Goal: Information Seeking & Learning: Learn about a topic

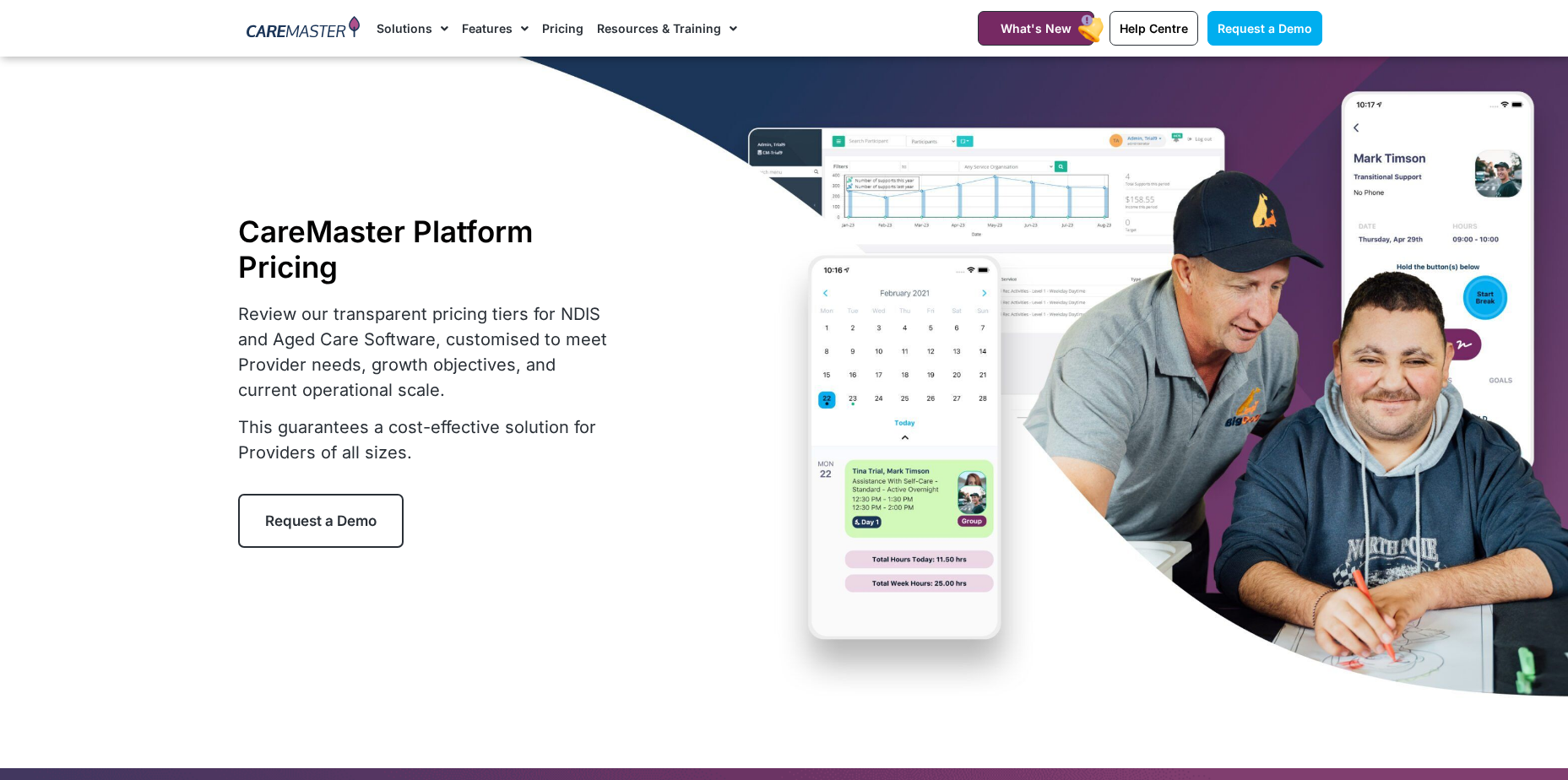
select select "***"
click at [466, 698] on div "CareMaster Platform Pricing Review our transparent pricing tiers for NDIS and A…" at bounding box center [784, 380] width 1092 height 649
click at [575, 29] on link "Pricing" at bounding box center [562, 28] width 41 height 56
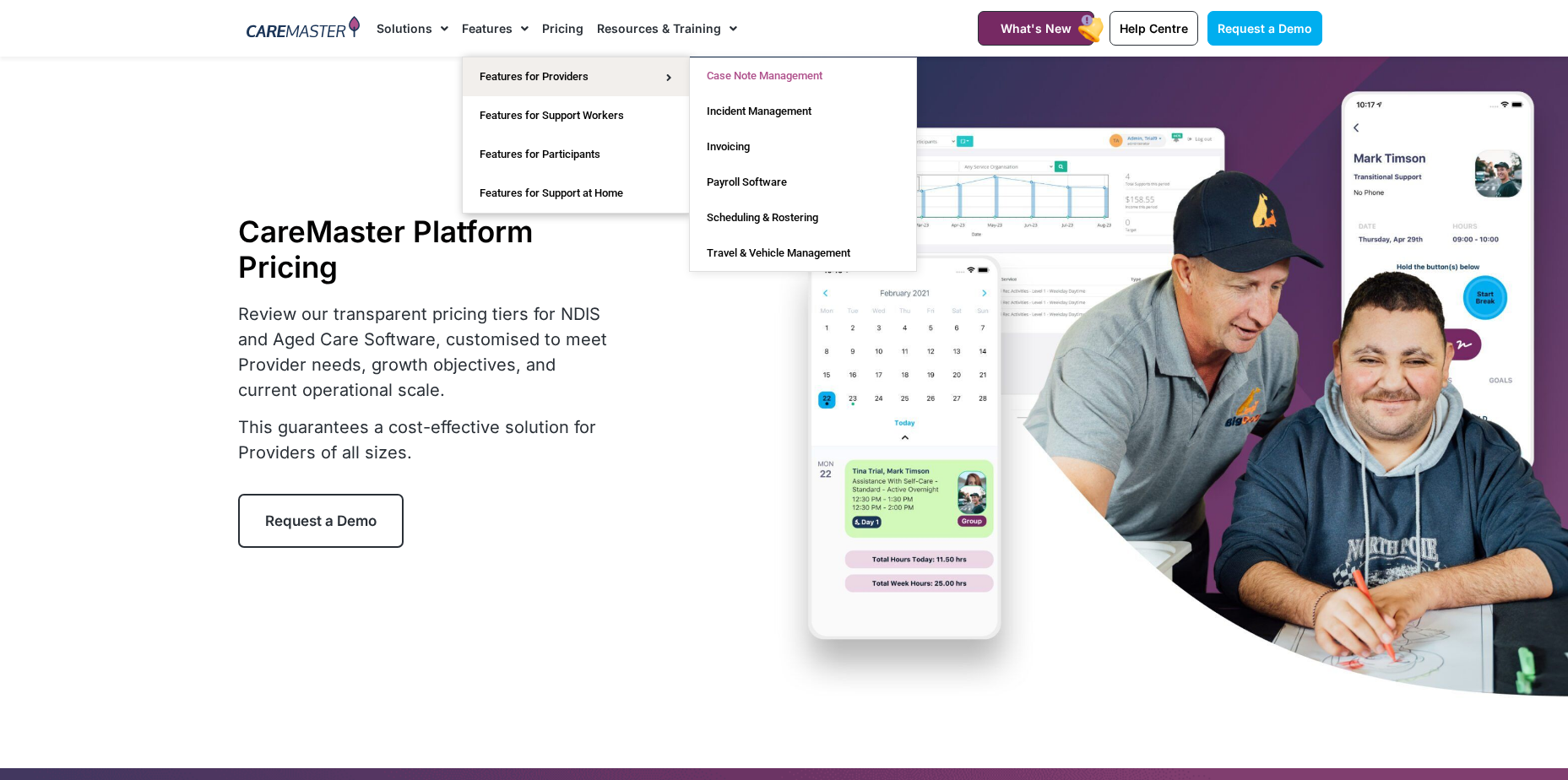
click at [774, 73] on link "Case Note Management" at bounding box center [803, 76] width 227 height 36
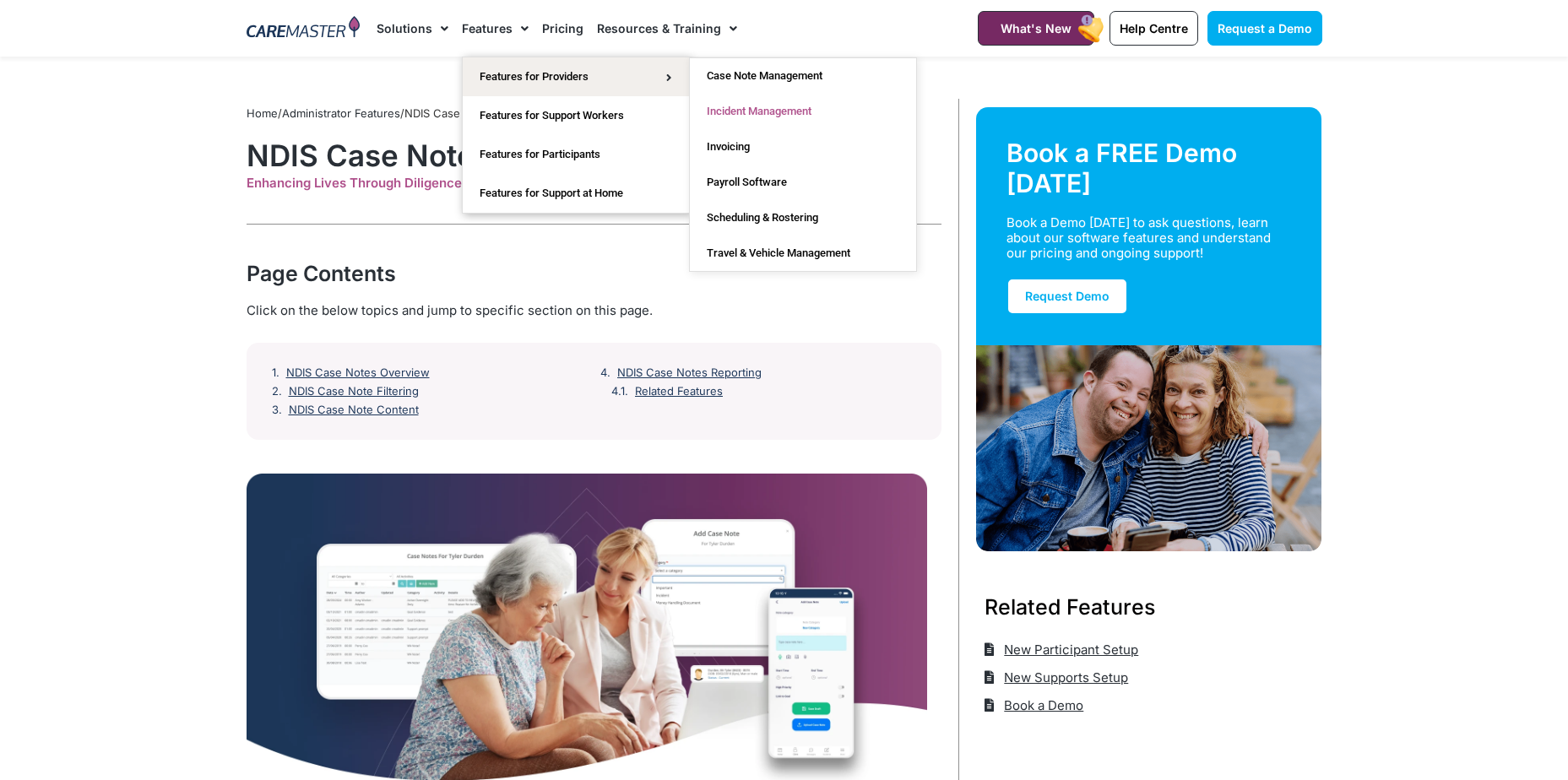
click at [766, 107] on link "Incident Management" at bounding box center [803, 112] width 227 height 36
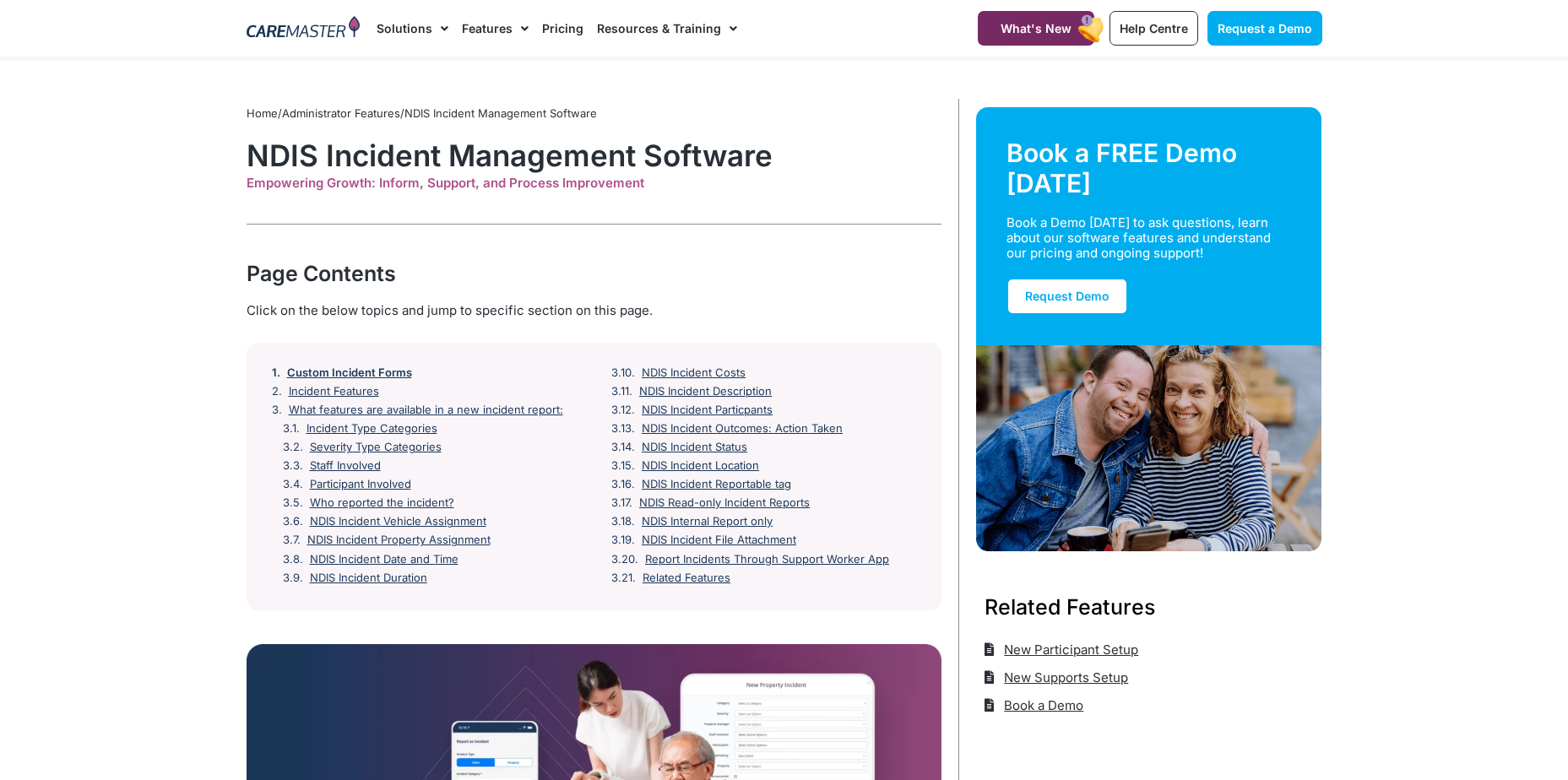
click at [333, 374] on link "Custom Incident Forms" at bounding box center [350, 373] width 125 height 13
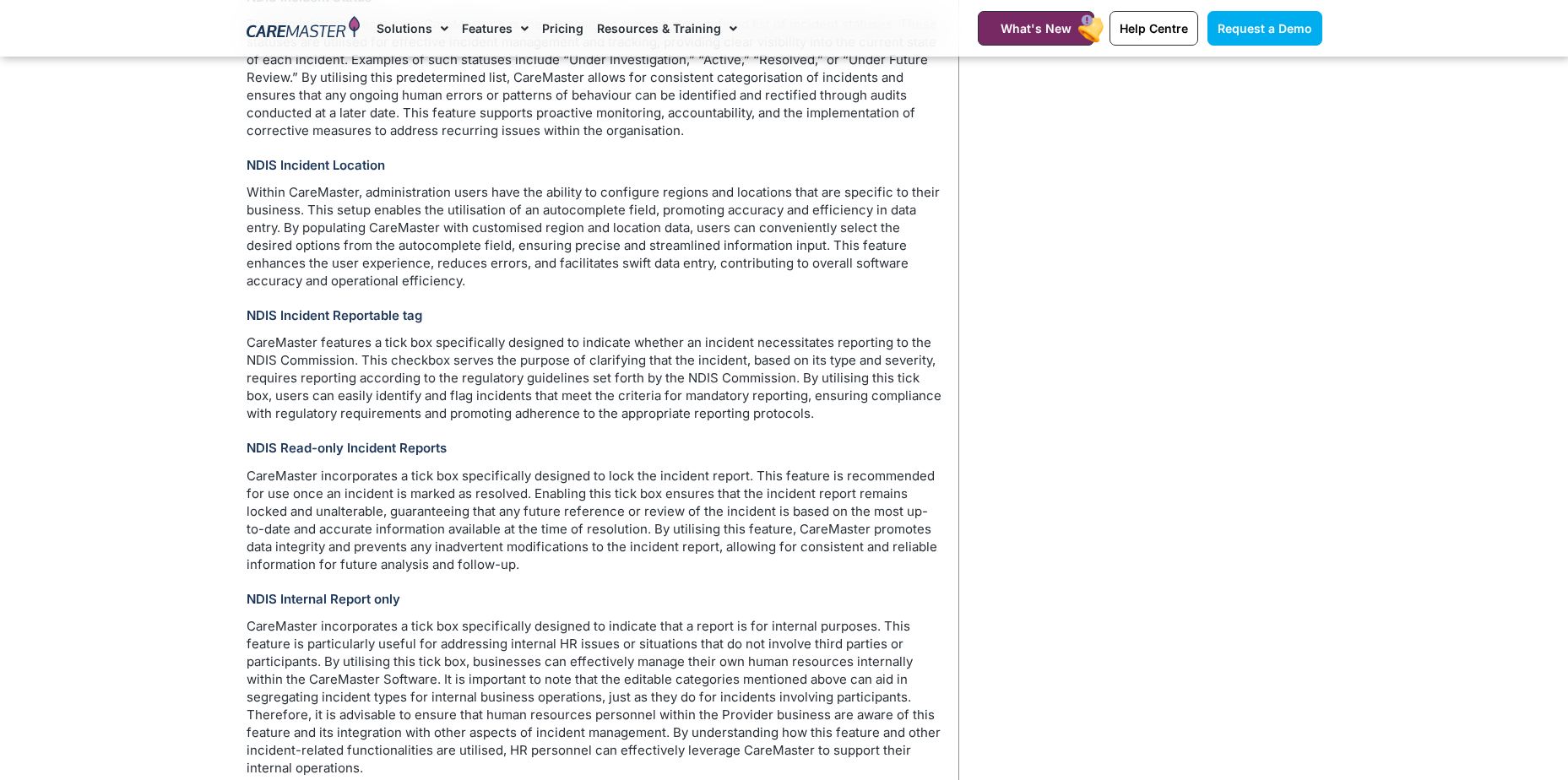
scroll to position [5379, 0]
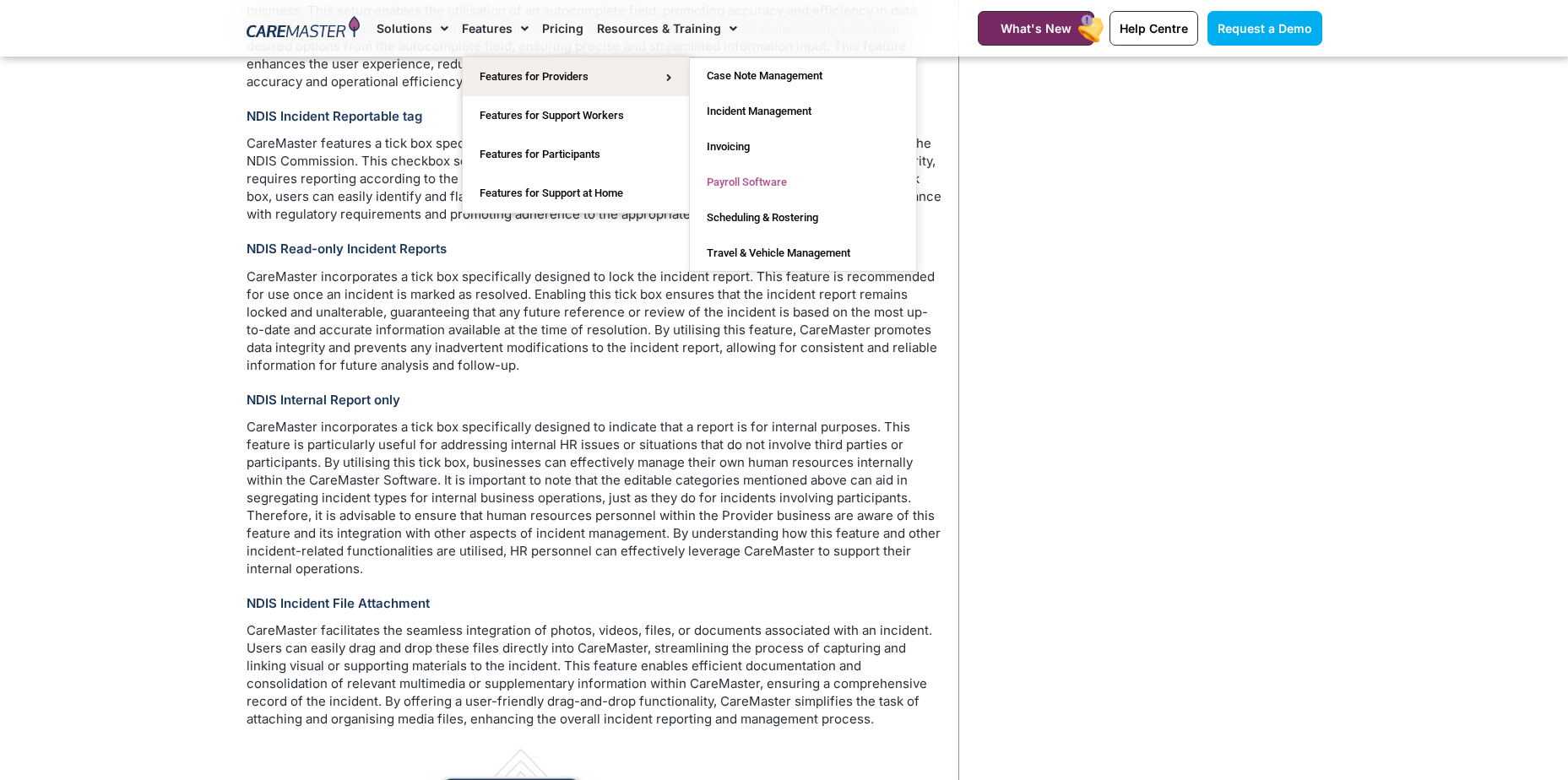
click at [773, 185] on link "Payroll Software" at bounding box center [803, 182] width 227 height 36
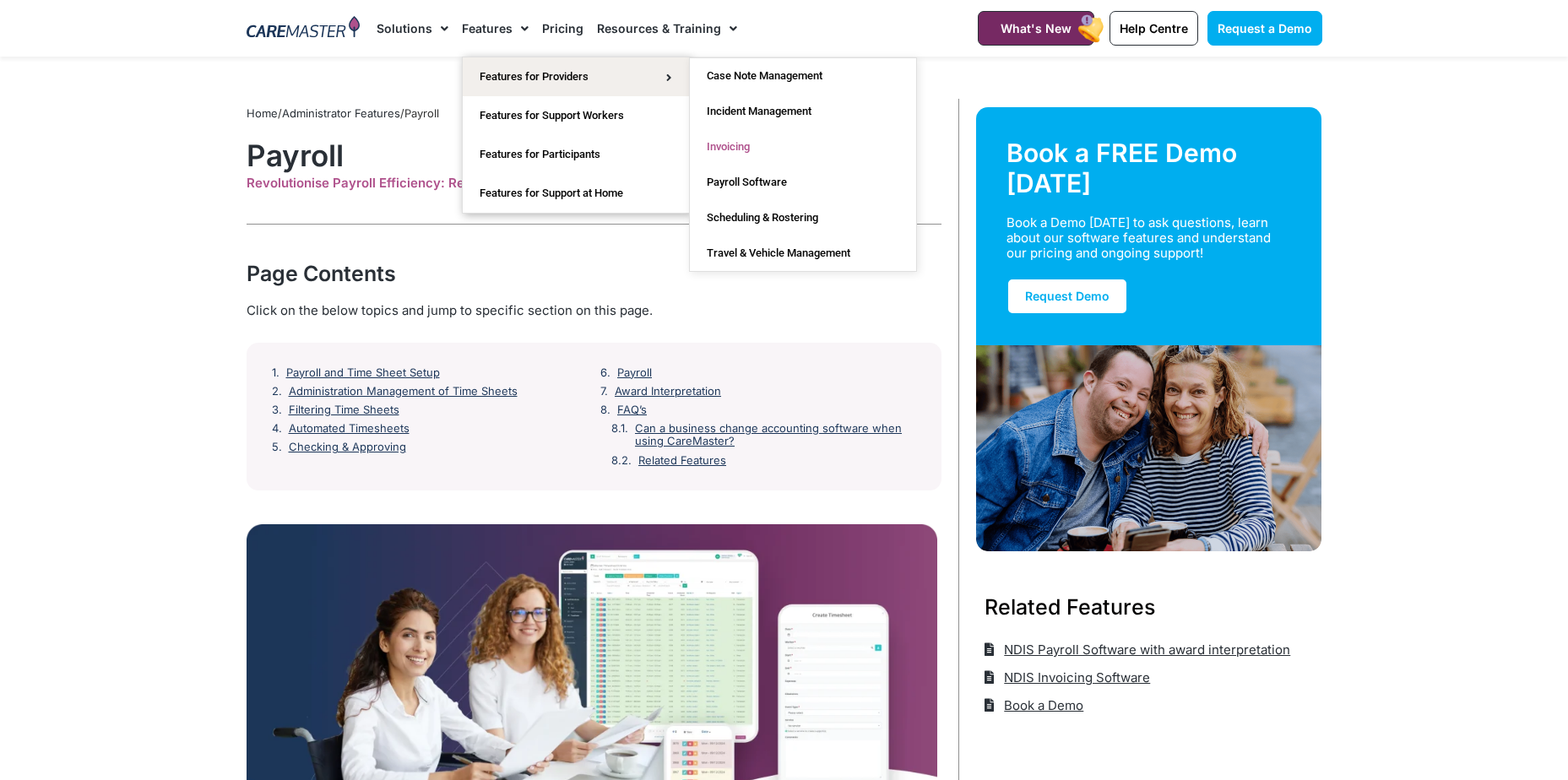
click at [730, 145] on link "Invoicing" at bounding box center [803, 147] width 227 height 36
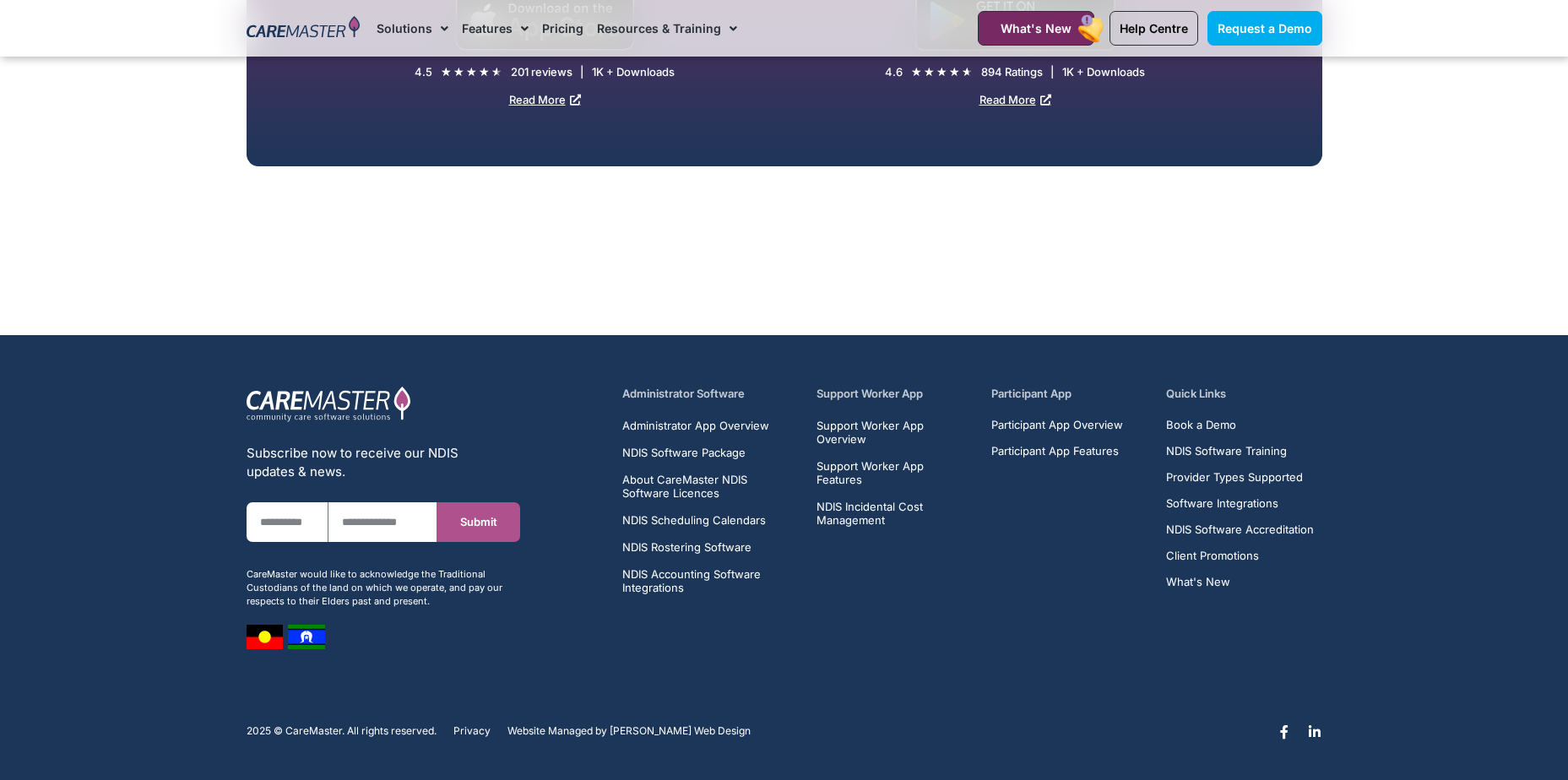
scroll to position [4135, 0]
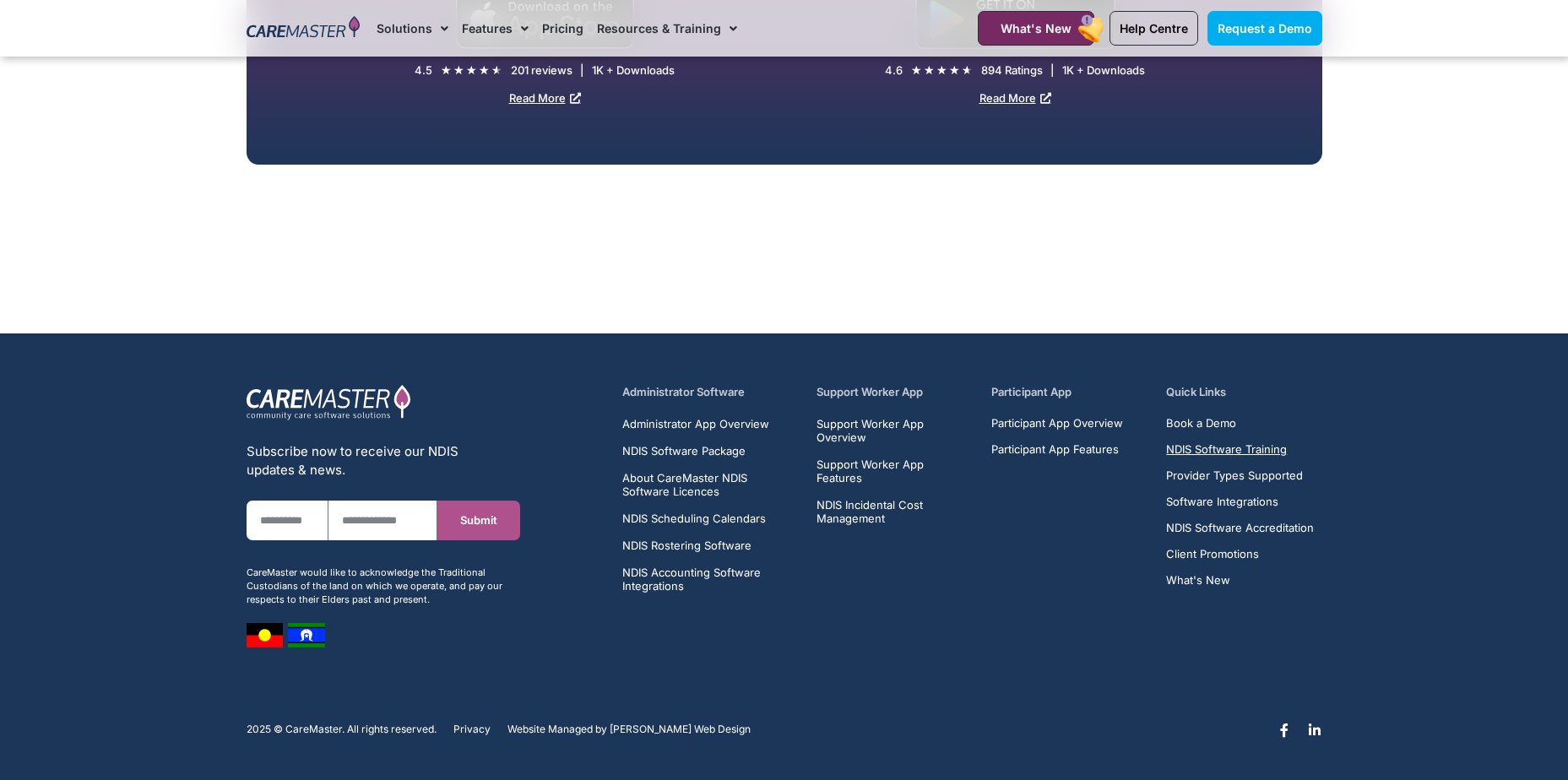
click at [1265, 451] on span "NDIS Software Training" at bounding box center [1225, 450] width 120 height 12
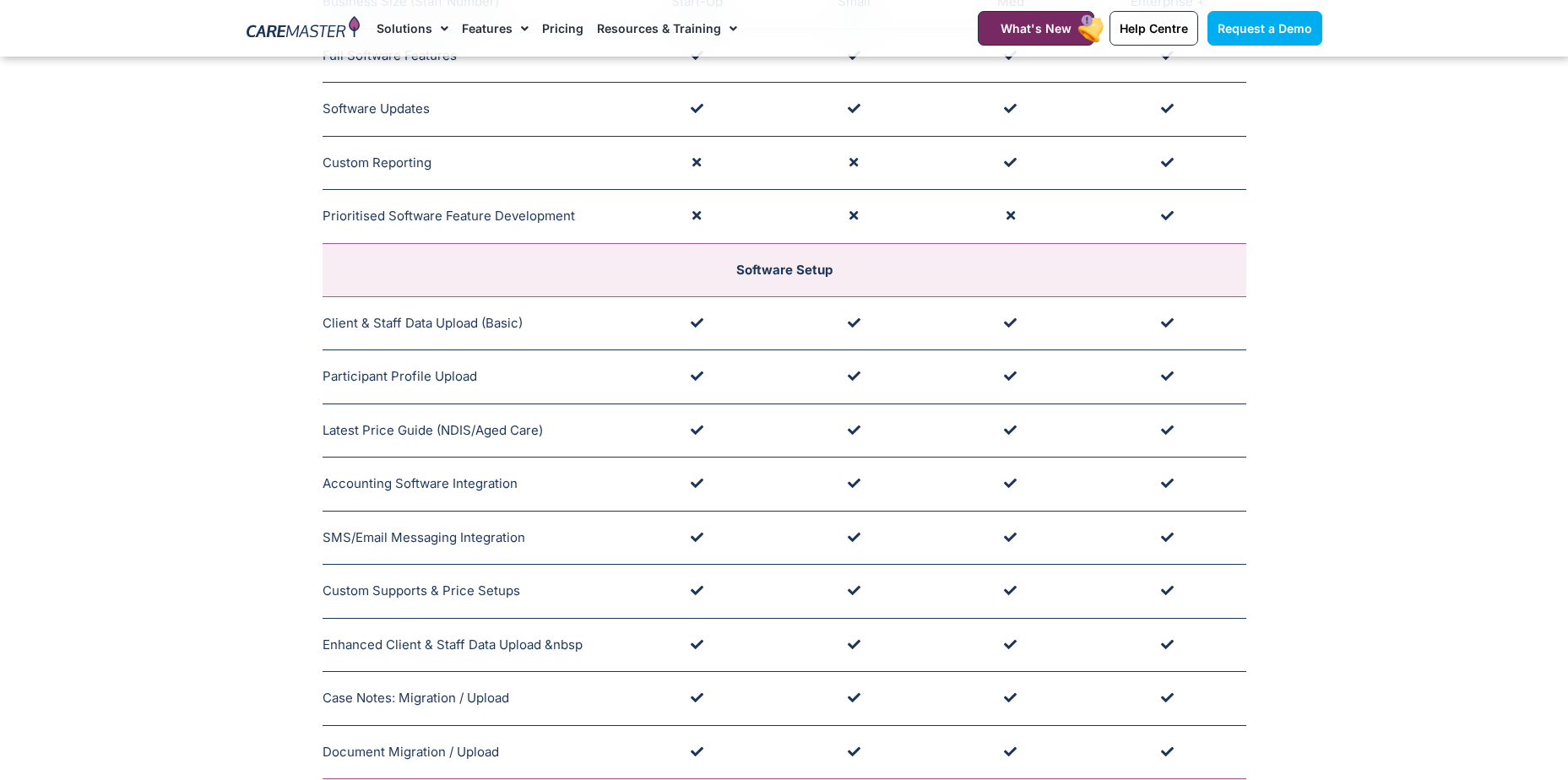
scroll to position [169, 0]
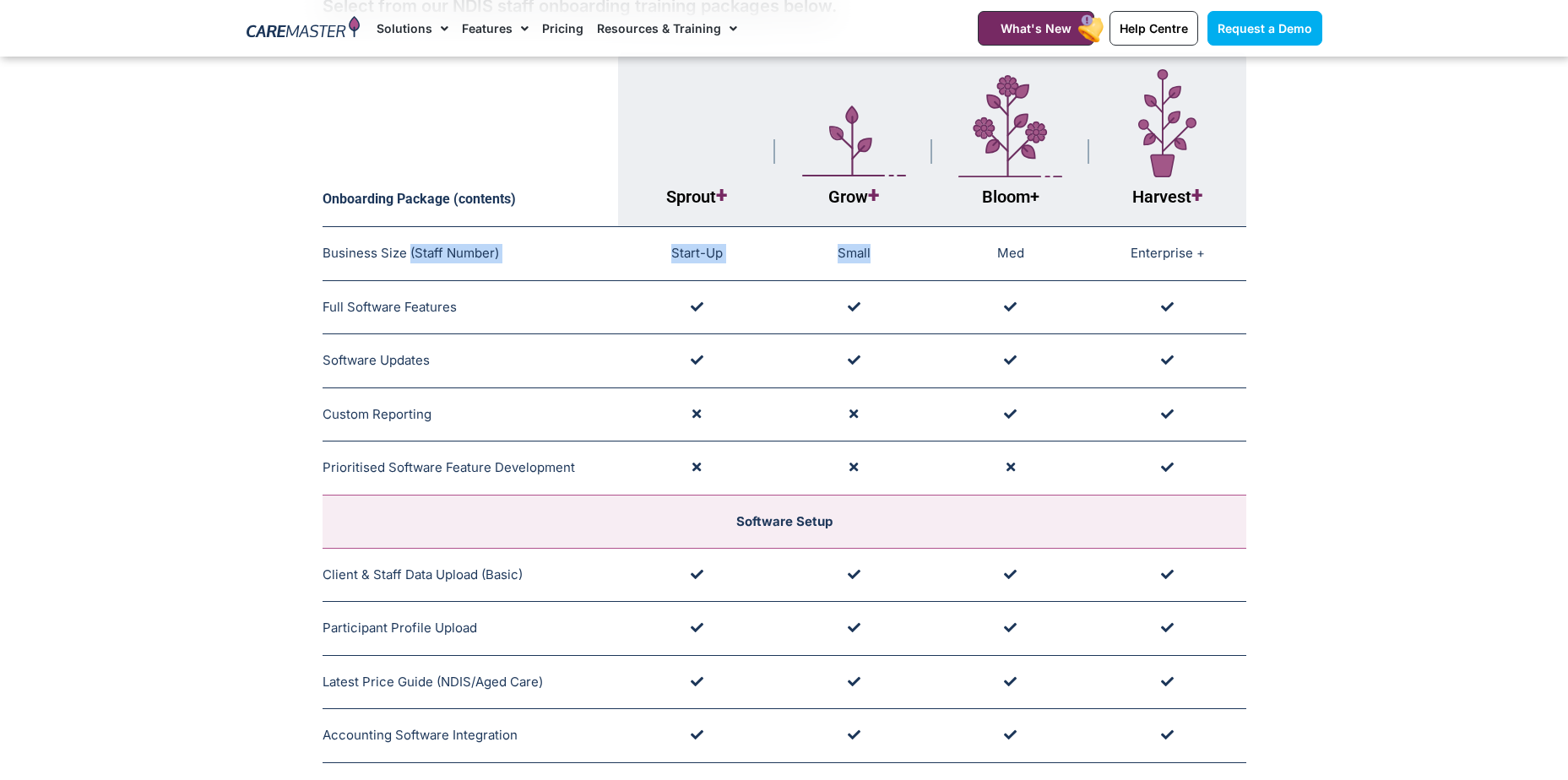
drag, startPoint x: 409, startPoint y: 251, endPoint x: 921, endPoint y: 268, distance: 512.3
click at [921, 268] on tr "Business Size (Staff Number) Training Package Guide: Tailored to Business Size …" at bounding box center [784, 253] width 924 height 54
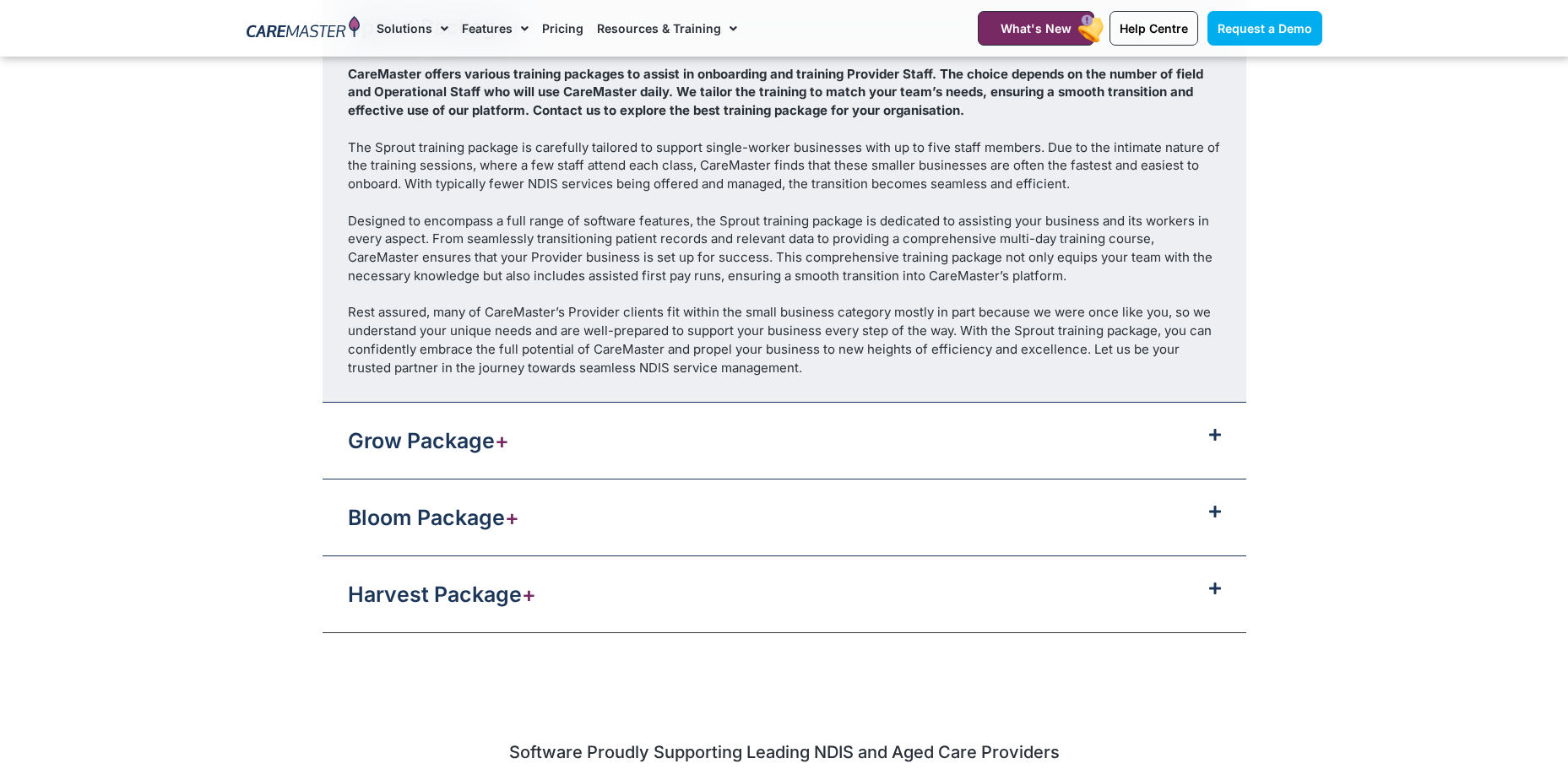
scroll to position [1942, 0]
click at [1208, 442] on div "Grow Package +" at bounding box center [784, 438] width 924 height 76
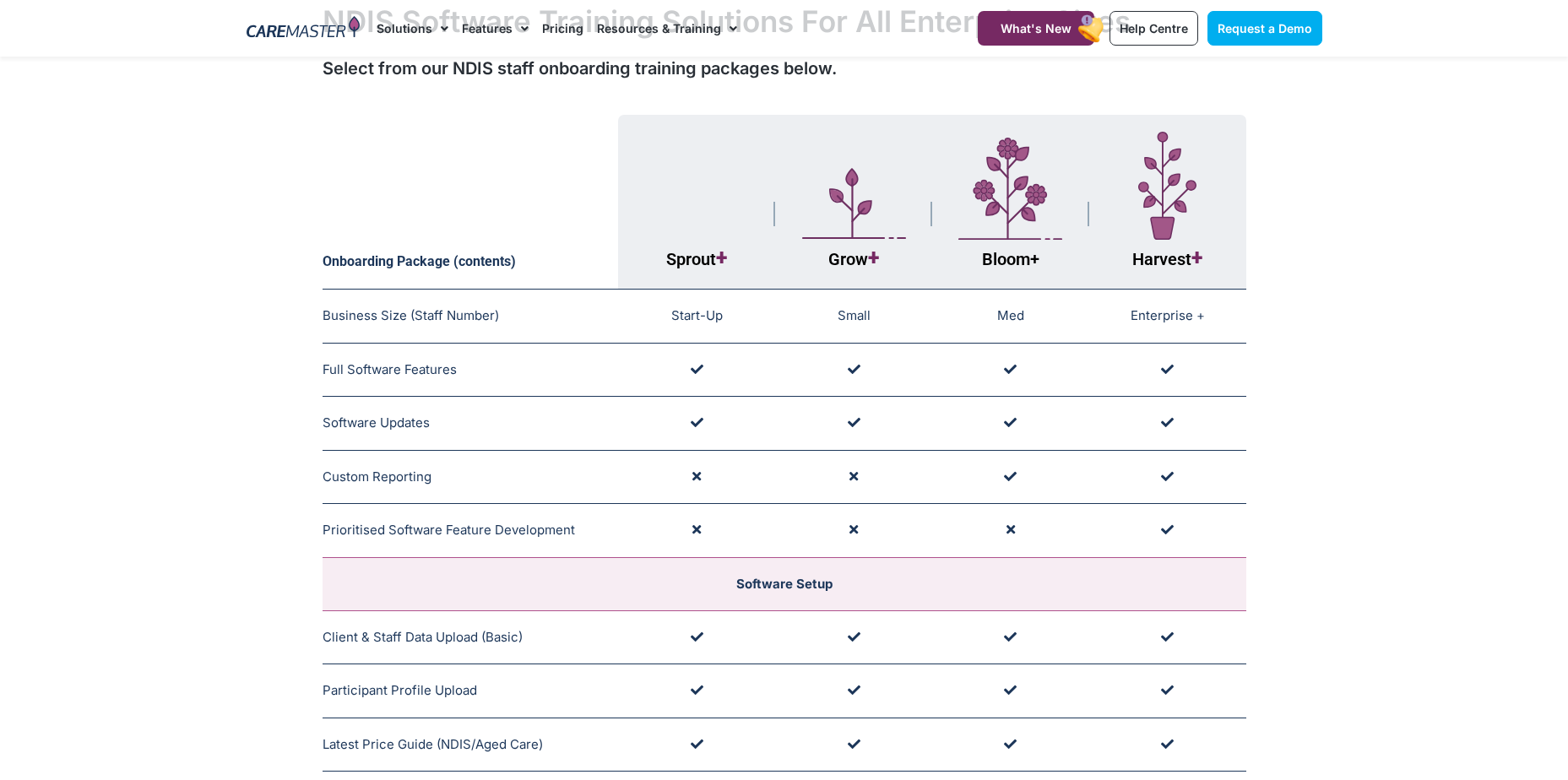
scroll to position [0, 0]
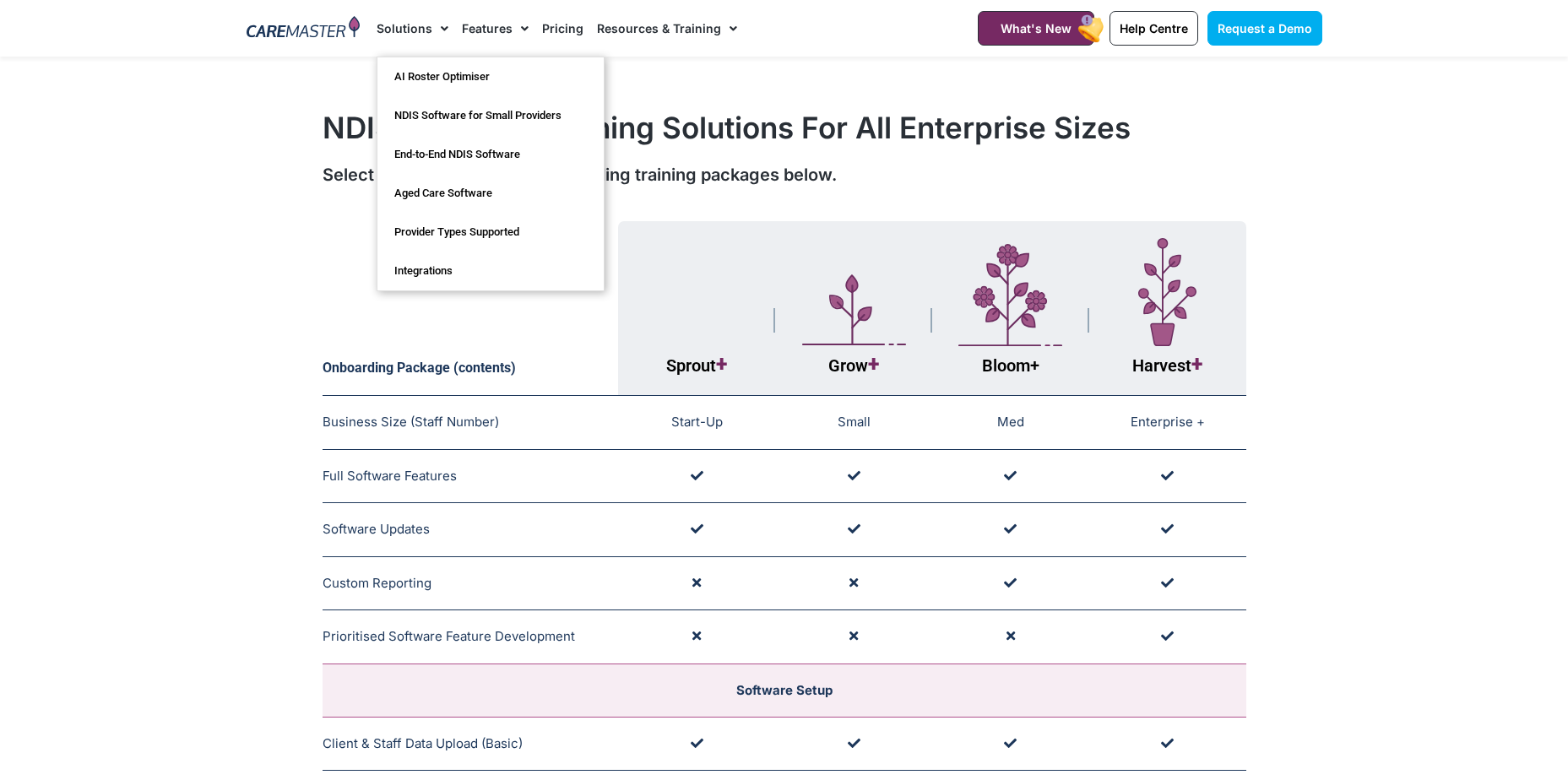
click at [398, 36] on link "Solutions" at bounding box center [412, 28] width 71 height 56
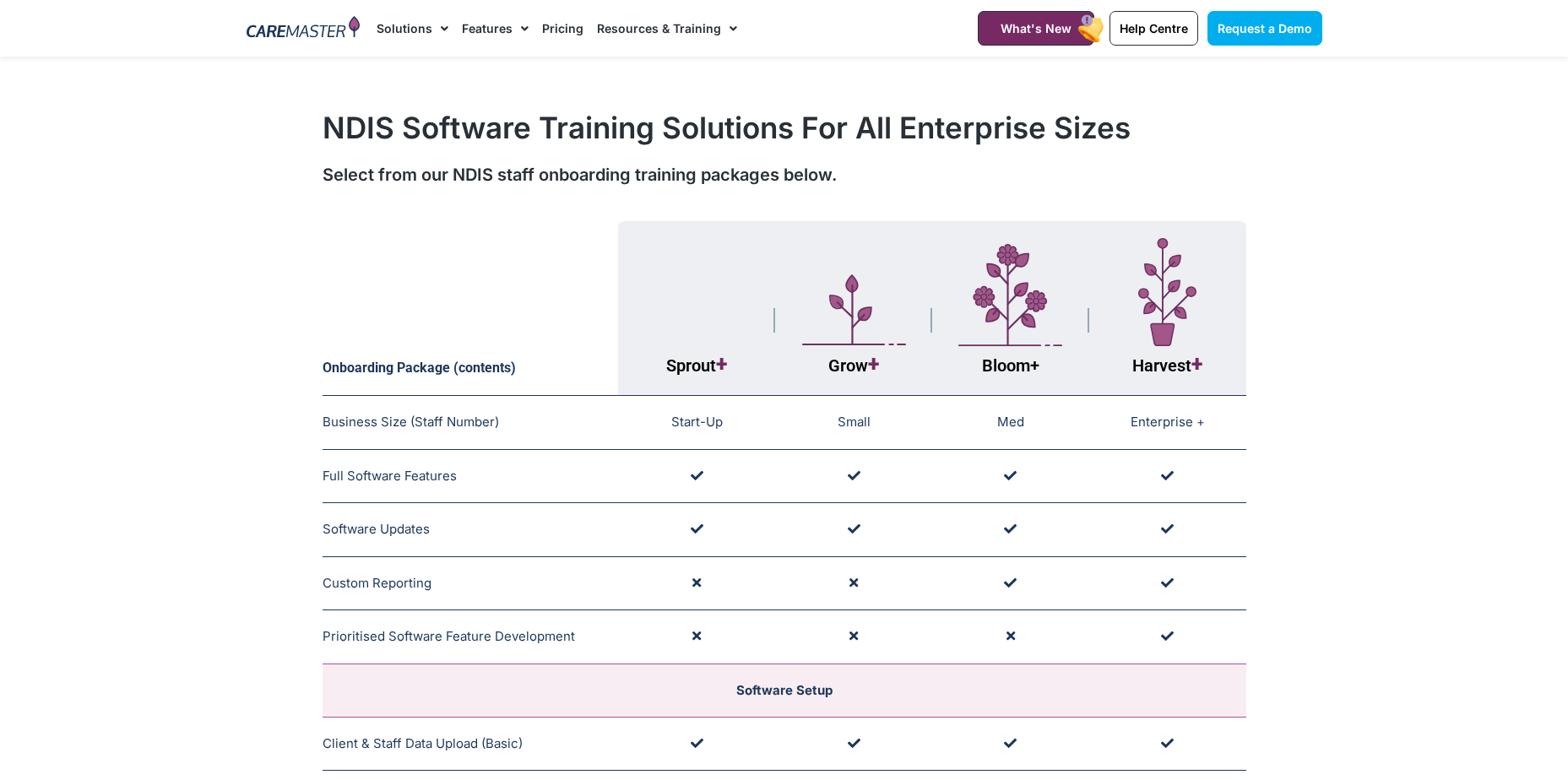
click at [289, 32] on img at bounding box center [303, 29] width 114 height 25
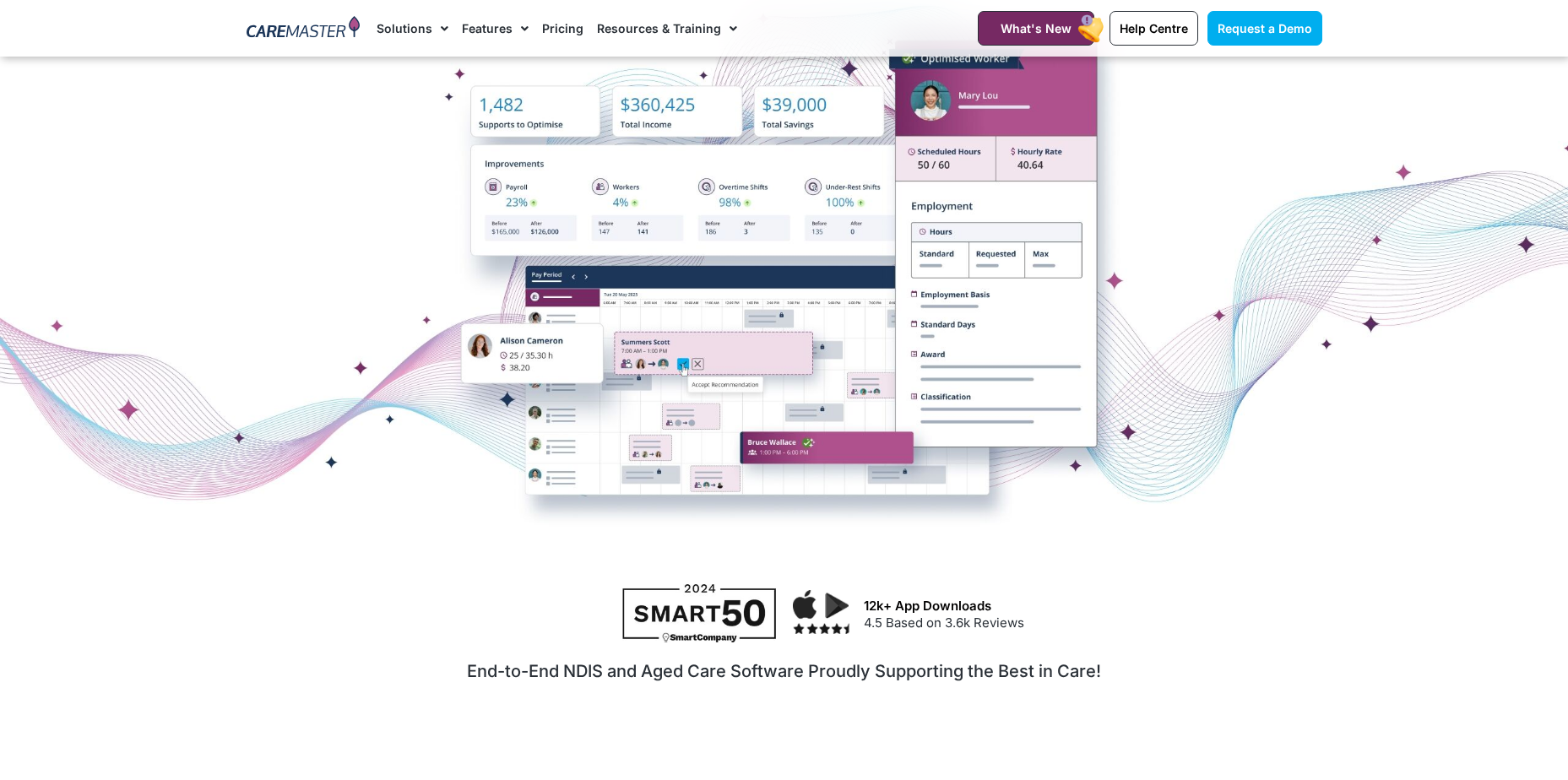
scroll to position [253, 0]
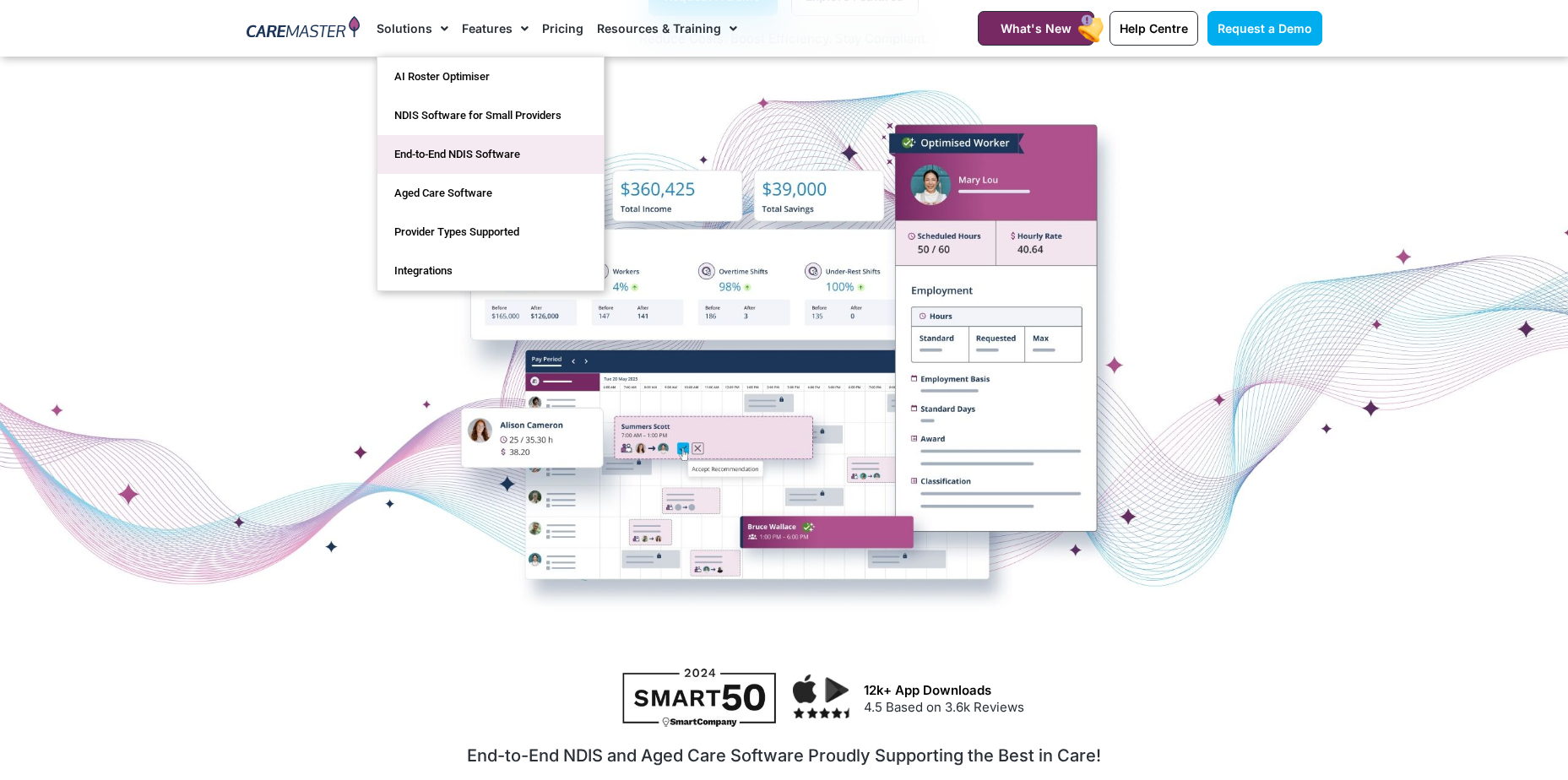
click at [444, 168] on link "End-to-End NDIS Software" at bounding box center [491, 154] width 227 height 39
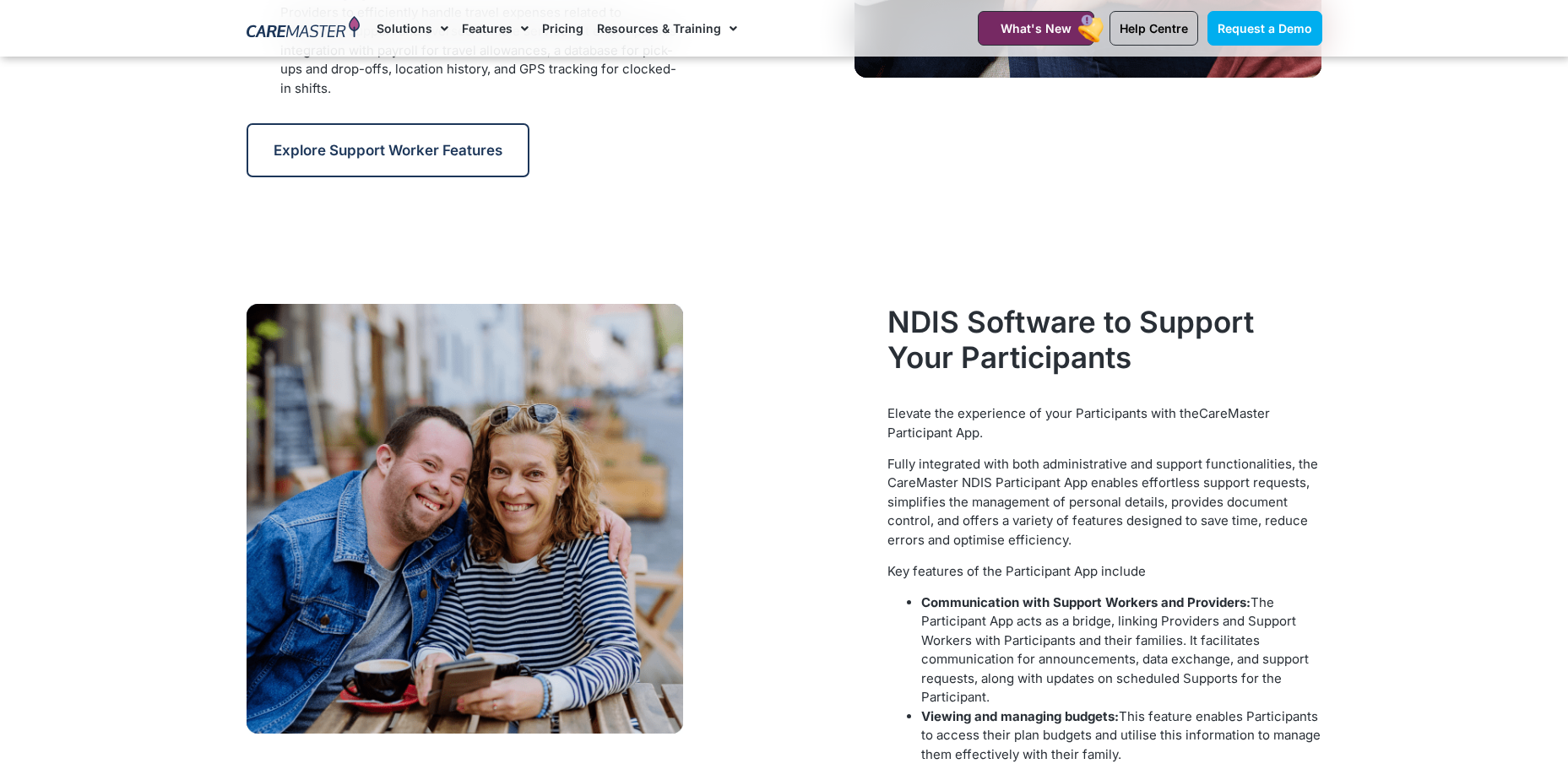
scroll to position [1942, 0]
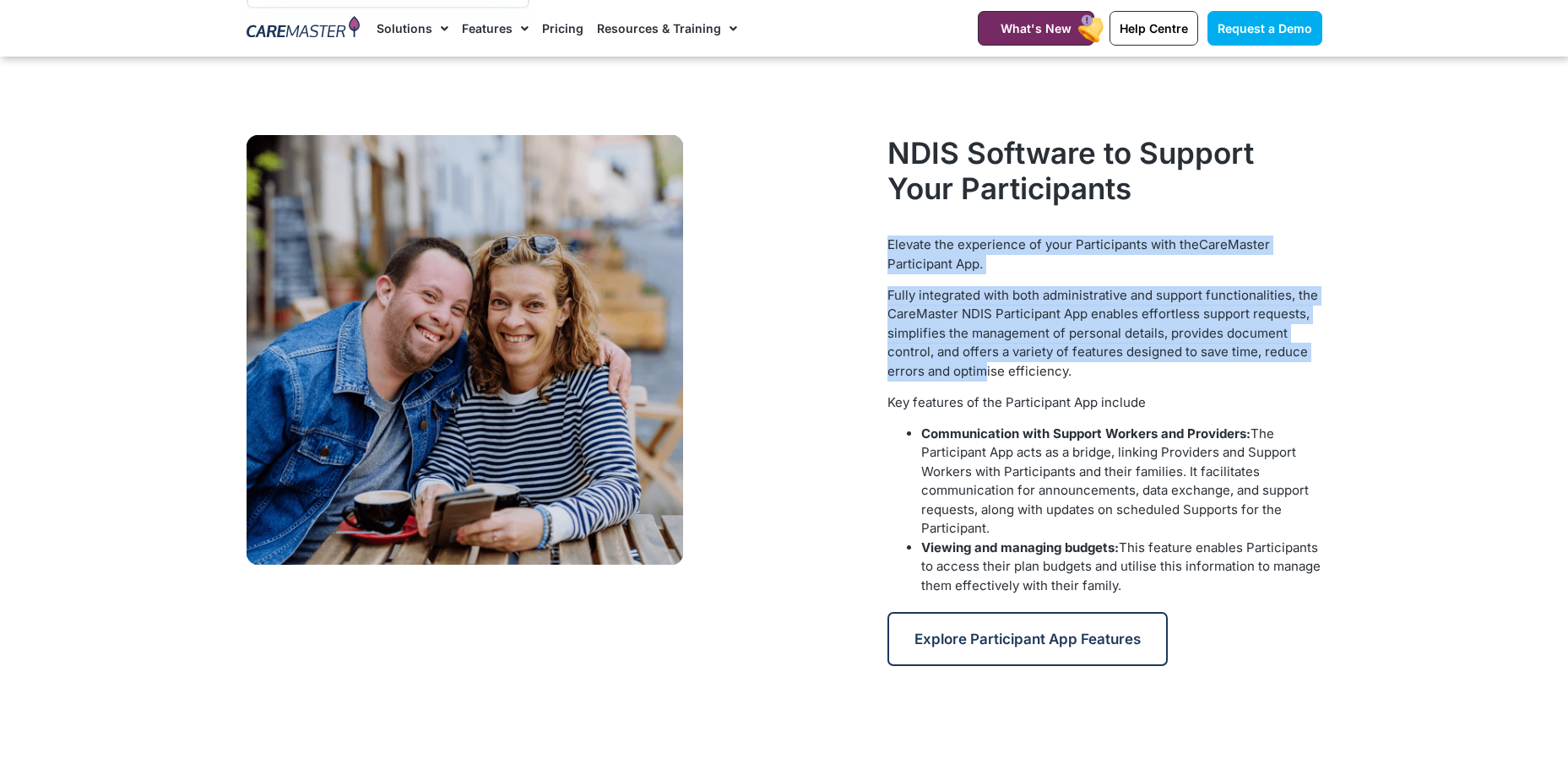
drag, startPoint x: 888, startPoint y: 248, endPoint x: 986, endPoint y: 374, distance: 159.6
click at [986, 374] on div "Elevate the experience of your Participants with the CareMaster Participant App…" at bounding box center [1104, 415] width 434 height 360
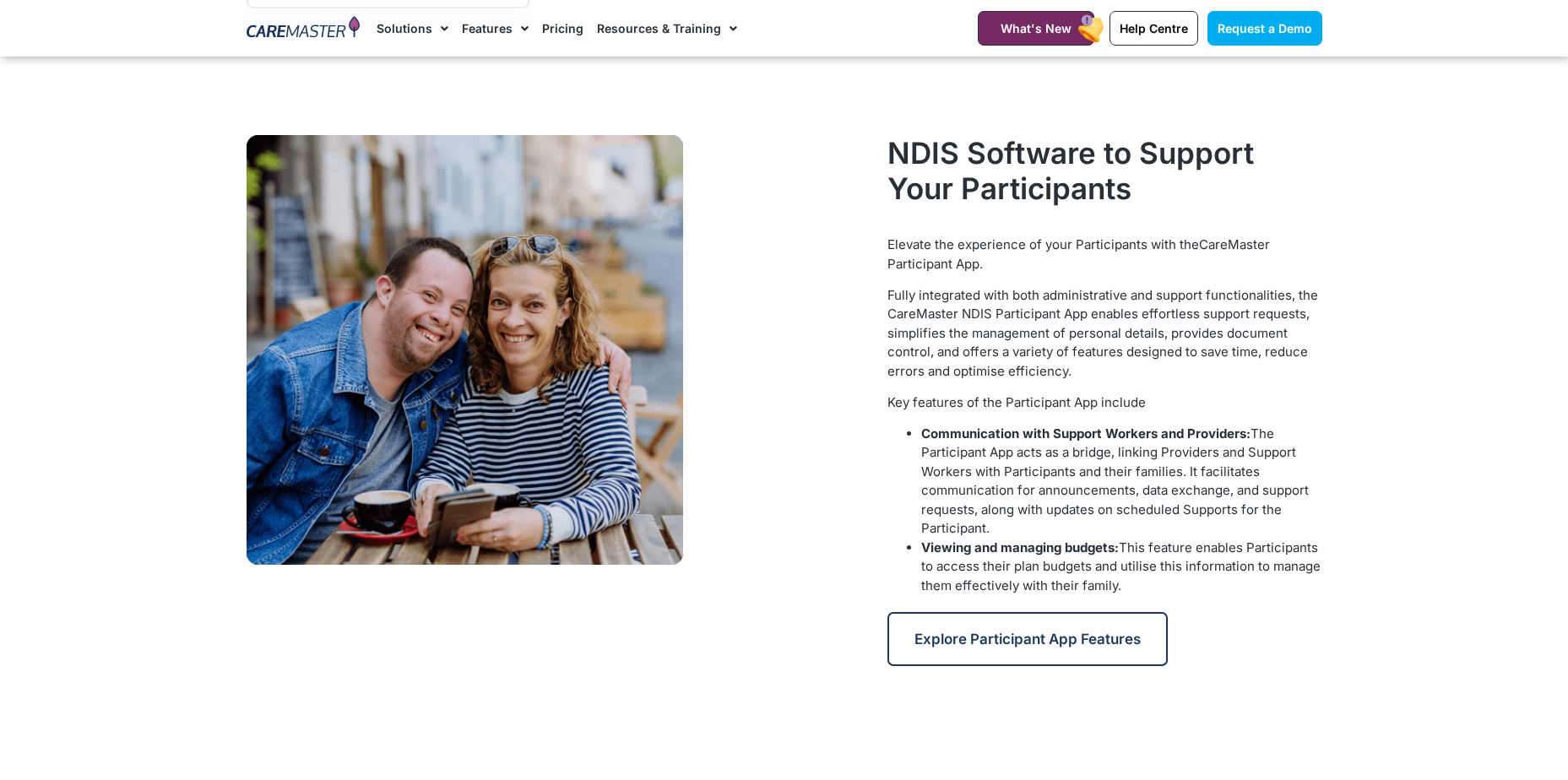
drag, startPoint x: 986, startPoint y: 374, endPoint x: 1139, endPoint y: 464, distance: 177.5
click at [1139, 464] on span "The Participant App acts as a bridge, linking Providers and Support Workers wit…" at bounding box center [1115, 481] width 387 height 112
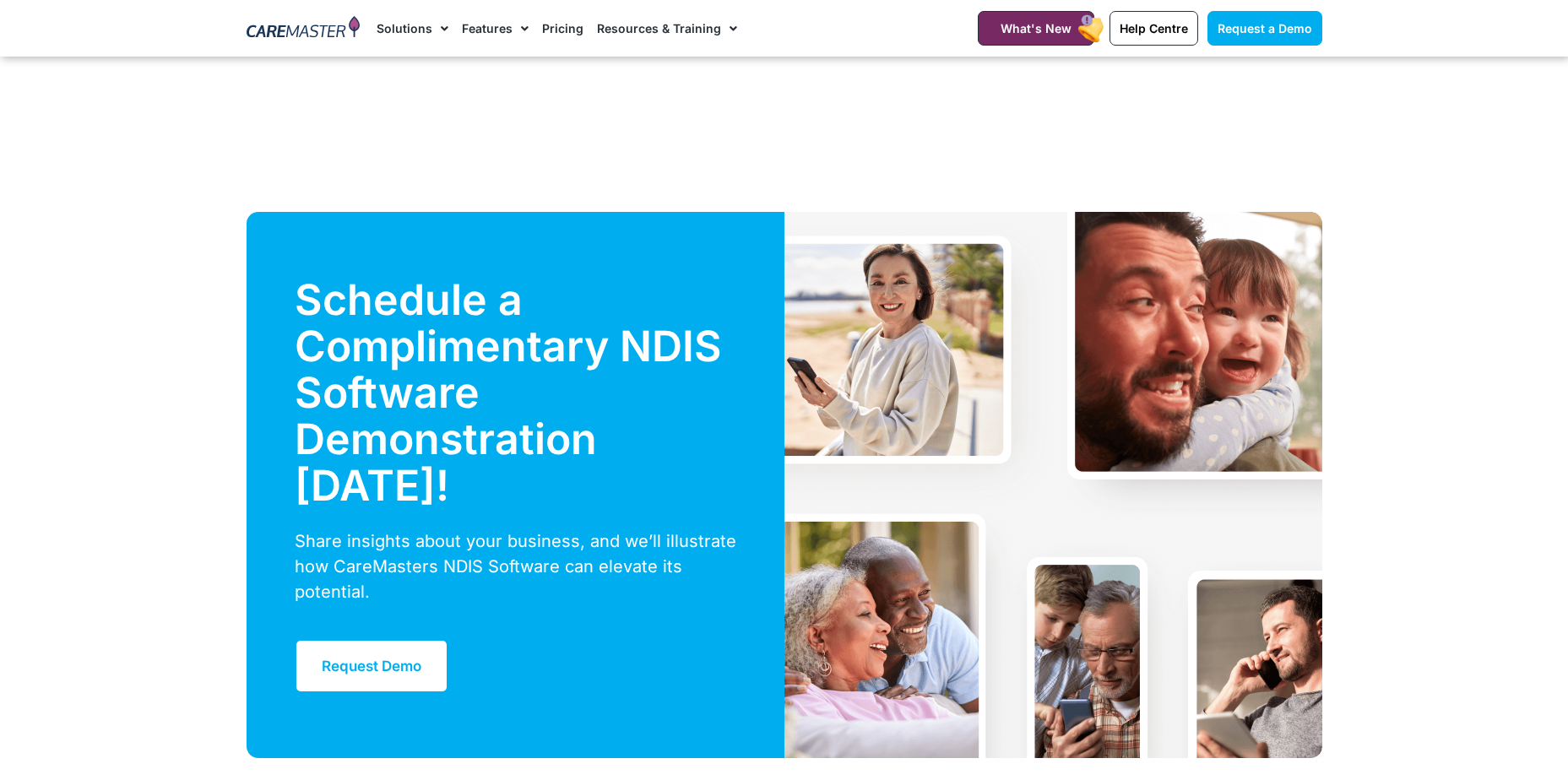
scroll to position [3968, 0]
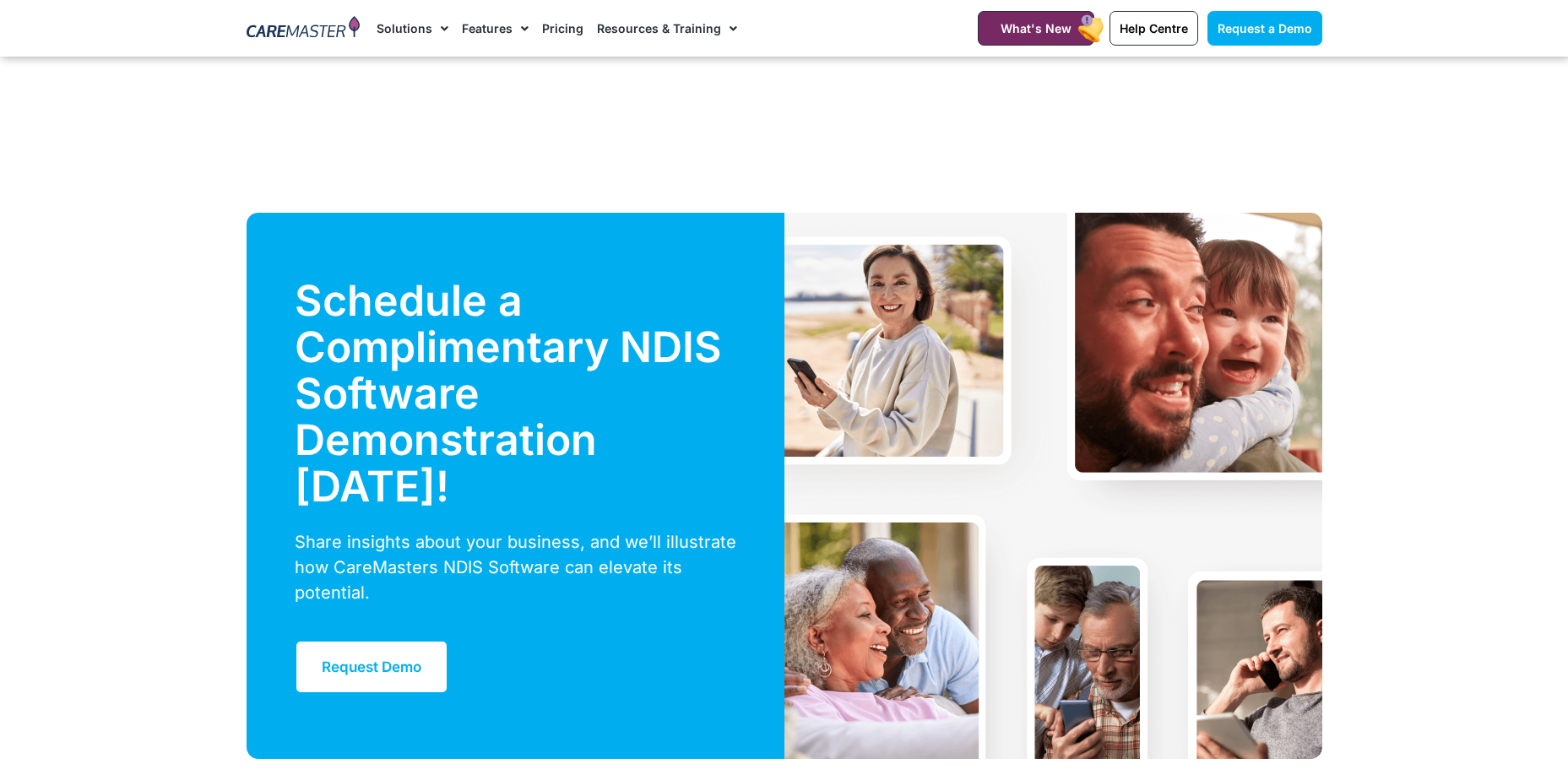
scroll to position [3799, 0]
